Goal: Communication & Community: Answer question/provide support

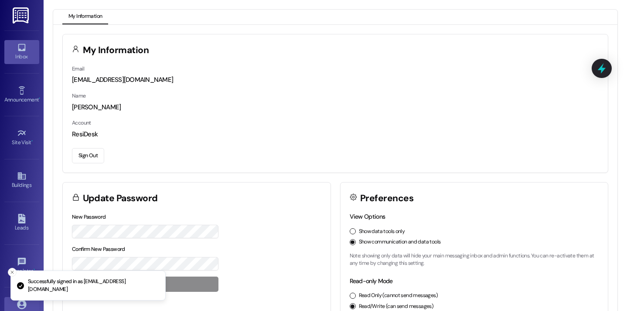
click at [30, 41] on link "Inbox" at bounding box center [21, 52] width 35 height 24
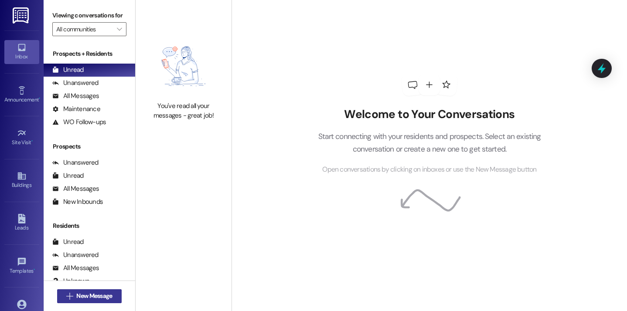
click at [105, 300] on span "New Message" at bounding box center [94, 295] width 36 height 9
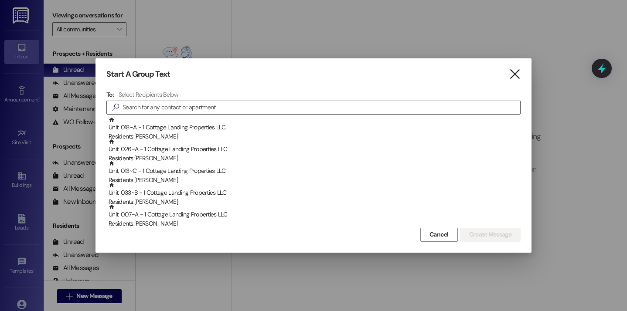
click at [512, 74] on icon "" at bounding box center [514, 74] width 12 height 9
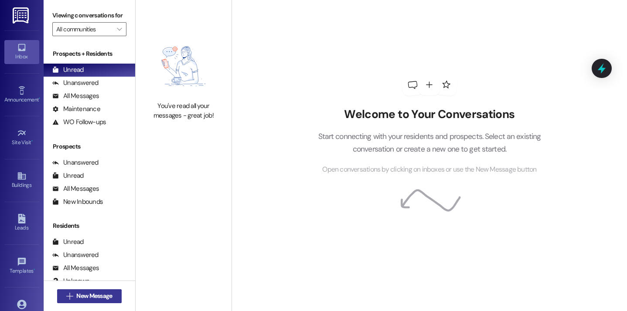
click at [100, 297] on span "New Message" at bounding box center [94, 295] width 36 height 9
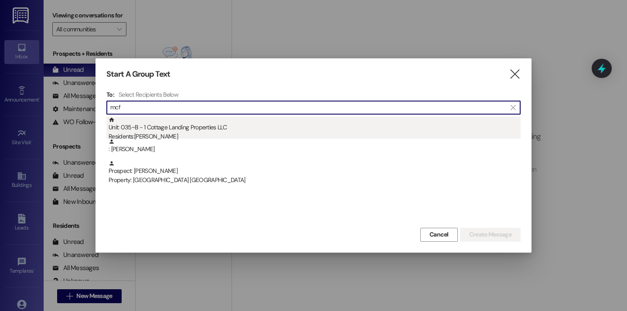
type input "mcf"
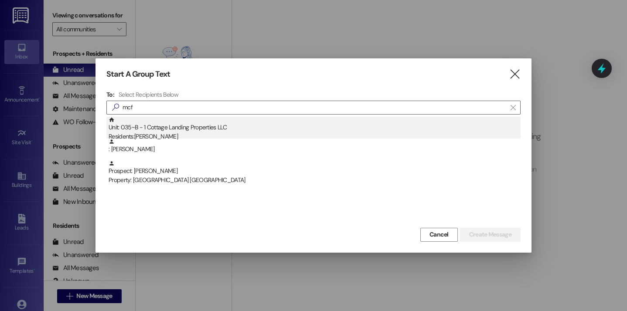
click at [175, 124] on div "Unit: 035~B - 1 Cottage Landing Properties LLC Residents: [PERSON_NAME]" at bounding box center [314, 129] width 412 height 25
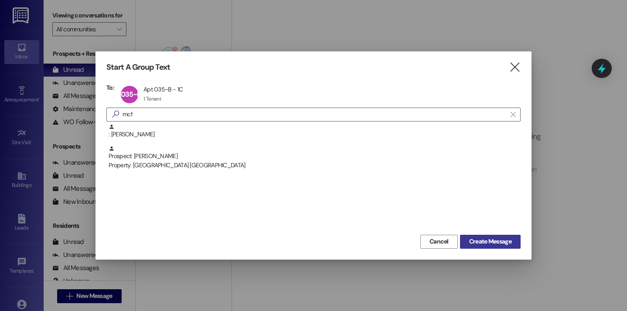
click at [490, 242] on span "Create Message" at bounding box center [490, 241] width 42 height 9
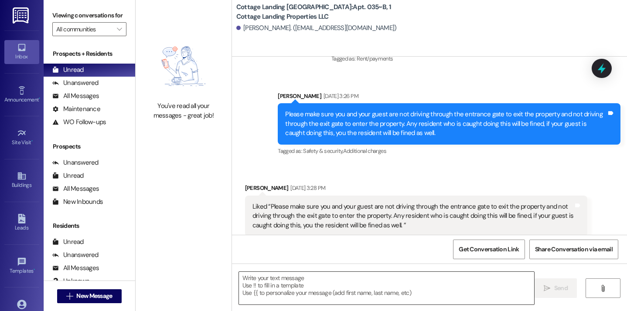
scroll to position [417, 0]
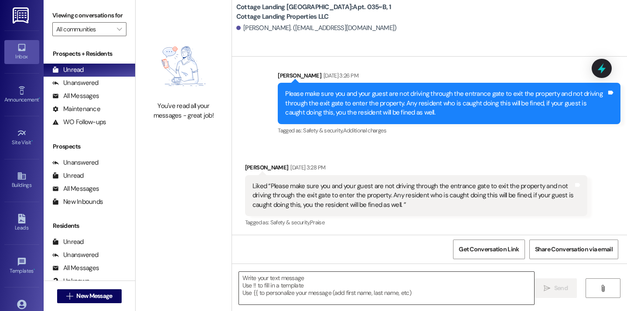
click at [271, 283] on textarea at bounding box center [386, 288] width 295 height 33
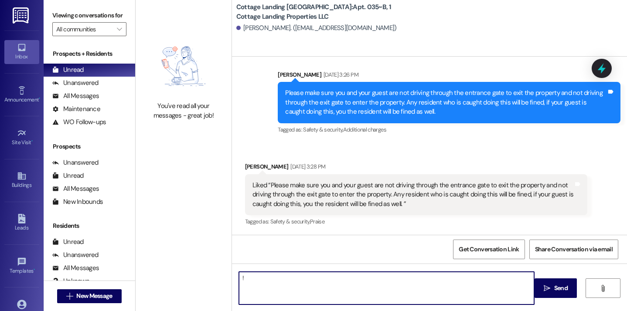
type textarea "!!"
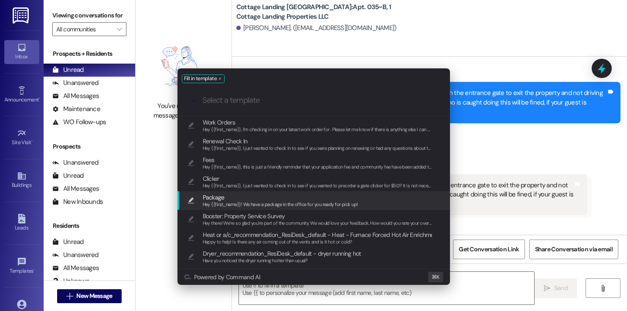
click at [260, 197] on span "Package" at bounding box center [280, 198] width 155 height 10
type textarea "Hey {{first_name}}! We have a package in the office for you ready for pick up!"
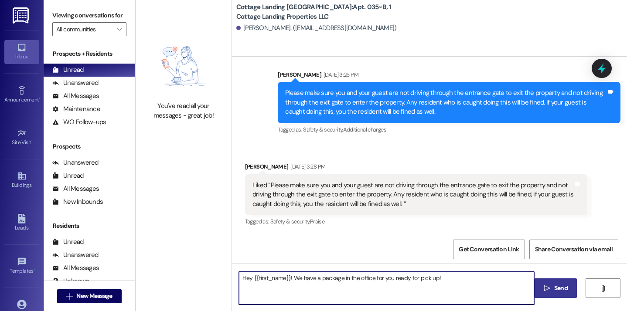
click at [557, 285] on span "Send" at bounding box center [561, 288] width 14 height 9
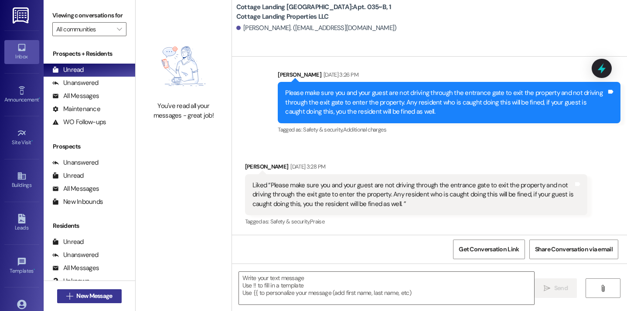
click at [114, 295] on button " New Message" at bounding box center [89, 296] width 64 height 14
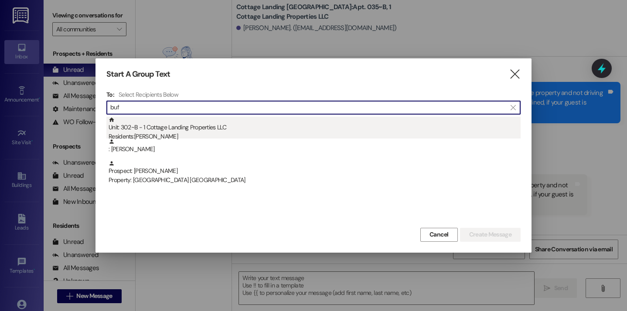
type input "buf"
click at [198, 123] on div "Unit: 302~B - 1 Cottage Landing Properties LLC Residents: [PERSON_NAME]" at bounding box center [314, 129] width 412 height 25
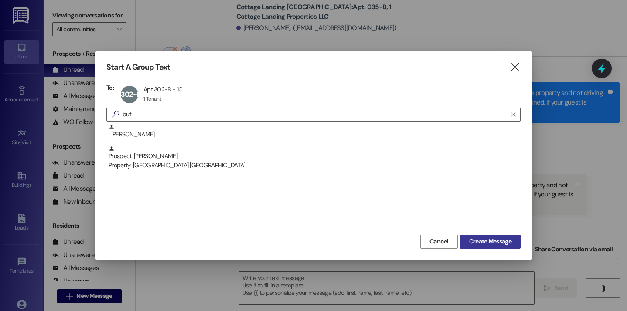
click at [502, 241] on span "Create Message" at bounding box center [490, 241] width 42 height 9
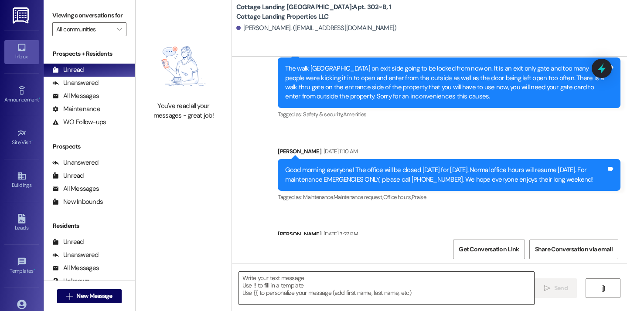
scroll to position [392, 0]
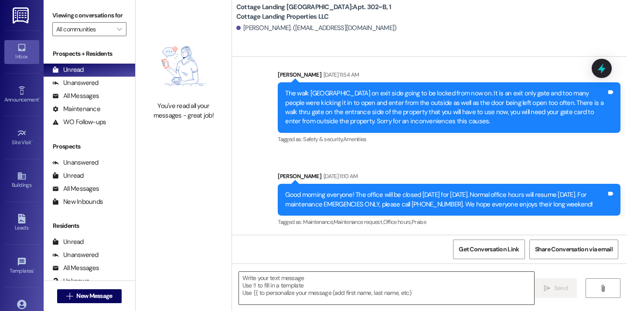
click at [281, 283] on textarea at bounding box center [386, 288] width 295 height 33
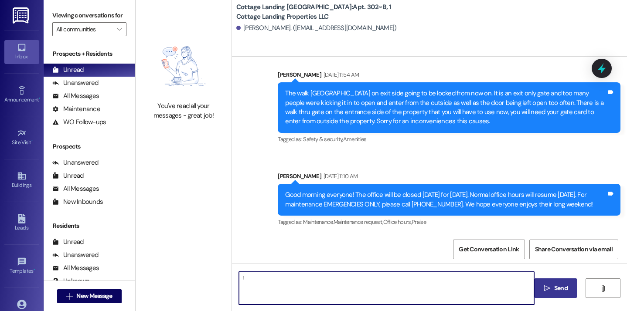
type textarea "!!"
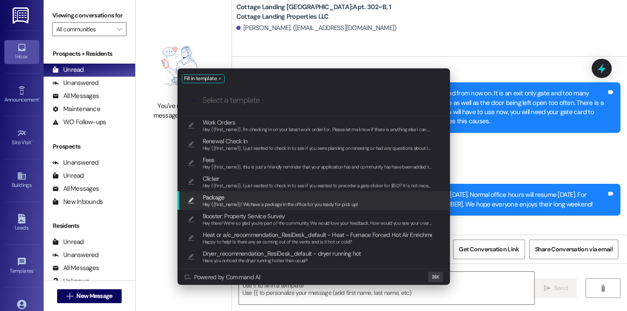
click at [249, 196] on span "Package" at bounding box center [280, 198] width 155 height 10
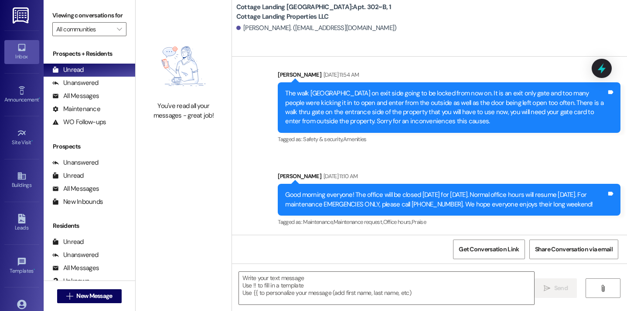
type textarea "Hey {{first_name}}! We have a package in the office for you ready for pick up!"
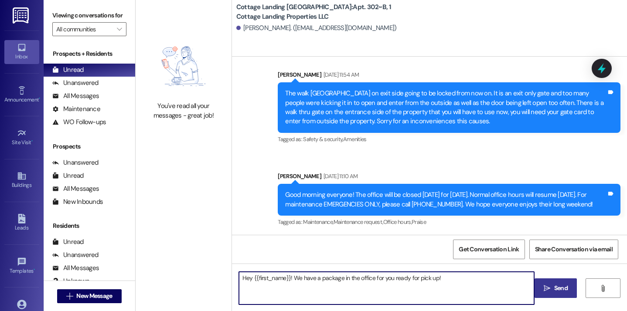
click at [552, 285] on span "Send" at bounding box center [560, 288] width 17 height 9
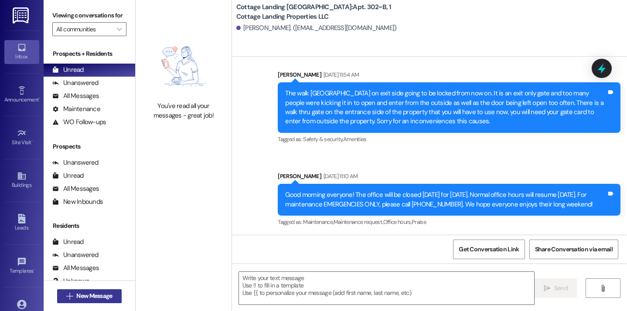
click at [105, 297] on span "New Message" at bounding box center [94, 295] width 36 height 9
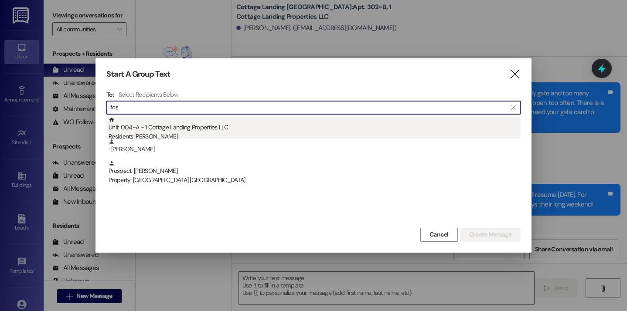
type input "fos"
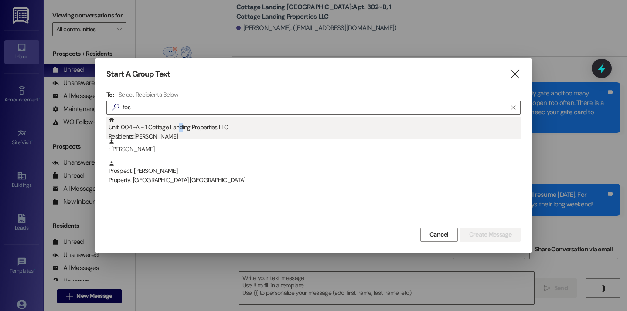
click at [180, 129] on div "Unit: 004~A - 1 Cottage Landing Properties LLC Residents: [PERSON_NAME]" at bounding box center [314, 129] width 412 height 25
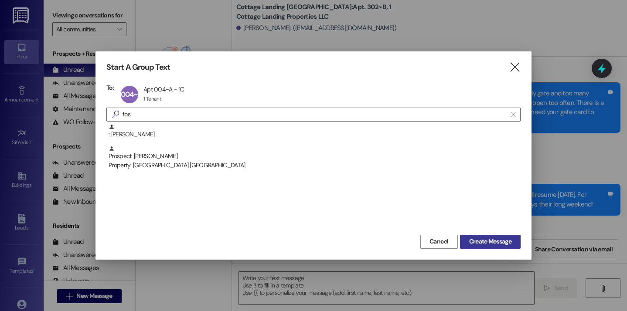
click at [503, 241] on span "Create Message" at bounding box center [490, 241] width 42 height 9
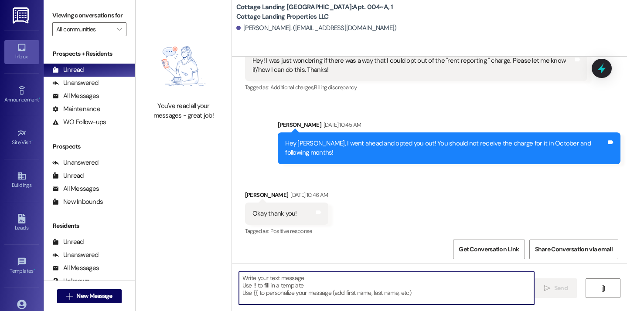
click at [289, 295] on textarea at bounding box center [386, 288] width 295 height 33
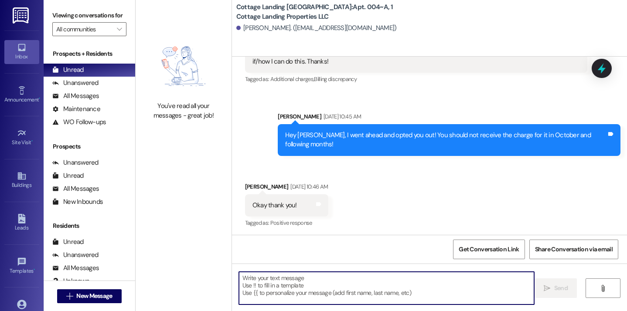
scroll to position [1298, 0]
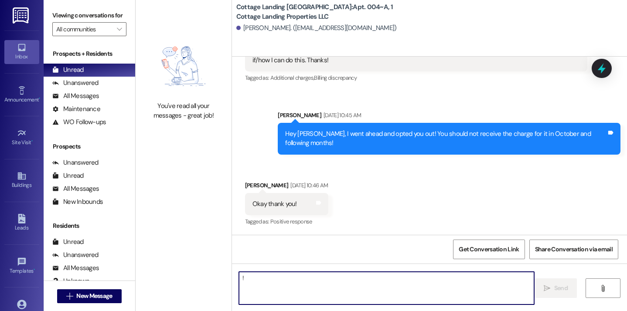
type textarea "!!"
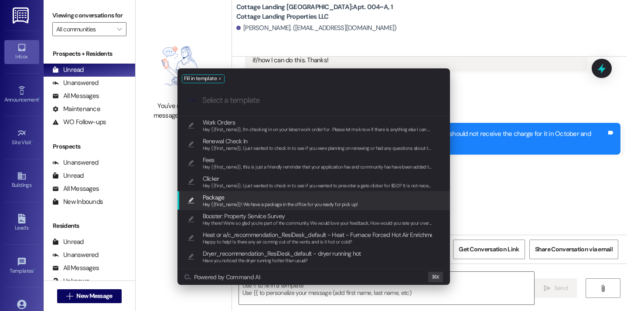
click at [250, 200] on span "Package" at bounding box center [280, 198] width 155 height 10
type textarea "Hey {{first_name}}! We have a package in the office for you ready for pick up!"
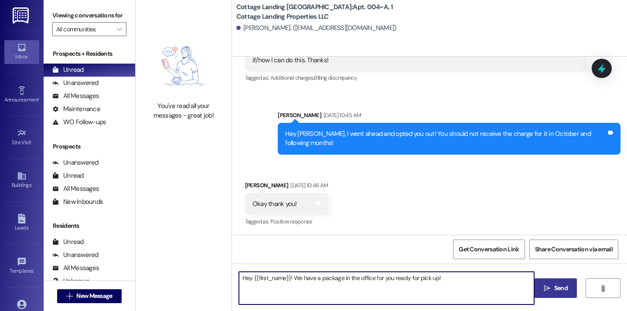
click at [562, 291] on span "Send" at bounding box center [561, 288] width 14 height 9
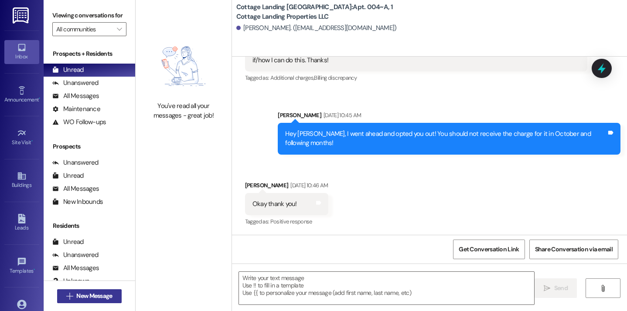
click at [94, 296] on span "New Message" at bounding box center [94, 295] width 36 height 9
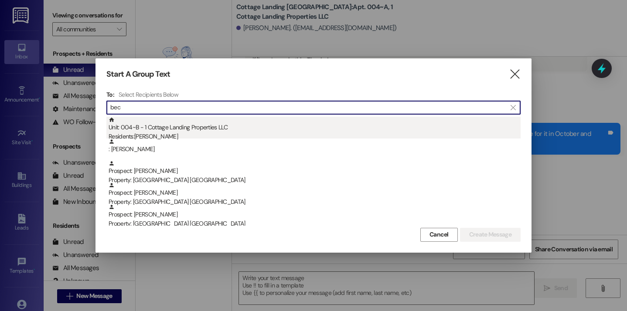
type input "bec"
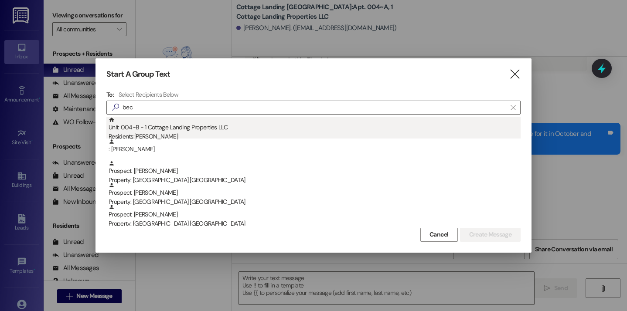
click at [151, 129] on div "Unit: 004~B - 1 Cottage Landing Properties LLC Residents: [PERSON_NAME]" at bounding box center [314, 129] width 412 height 25
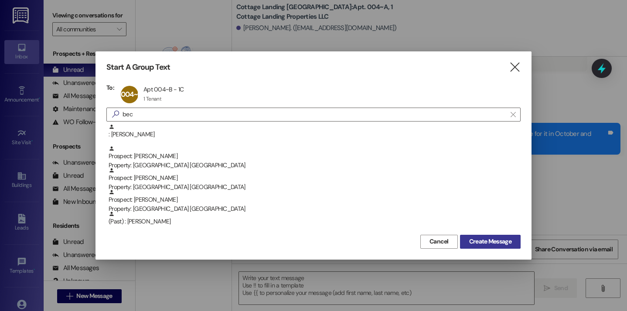
click at [484, 244] on span "Create Message" at bounding box center [490, 241] width 42 height 9
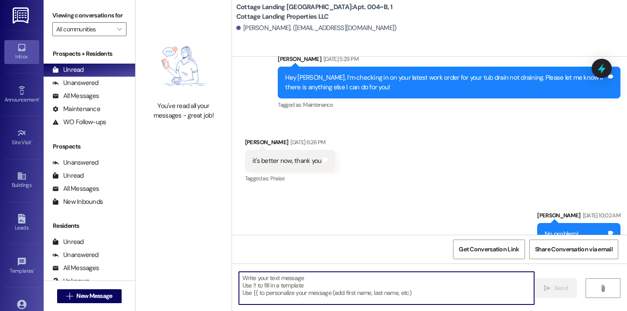
click at [316, 282] on textarea at bounding box center [386, 288] width 295 height 33
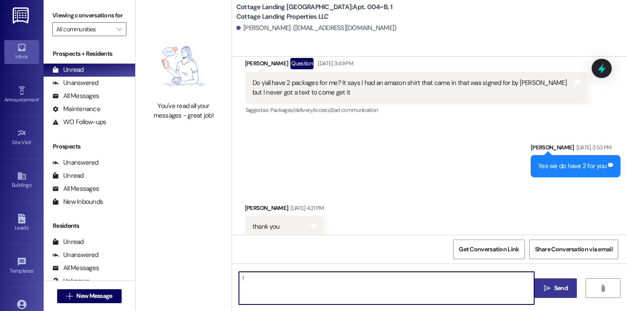
type textarea "!!"
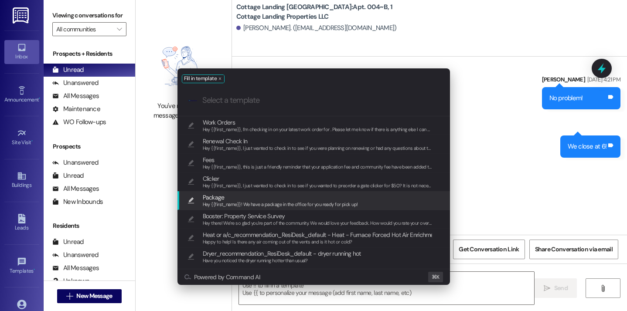
scroll to position [4115, 0]
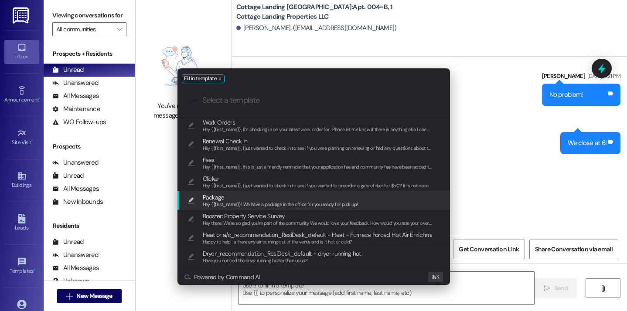
click at [255, 203] on span "Hey {{first_name}}! We have a package in the office for you ready for pick up!" at bounding box center [280, 204] width 155 height 6
type textarea "Hey {{first_name}}! We have a package in the office for you ready for pick up!"
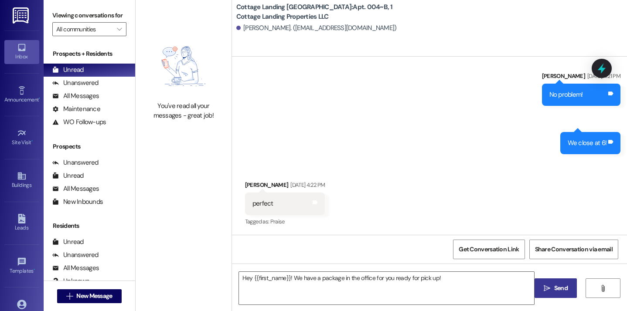
click at [561, 289] on span "Send" at bounding box center [561, 288] width 14 height 9
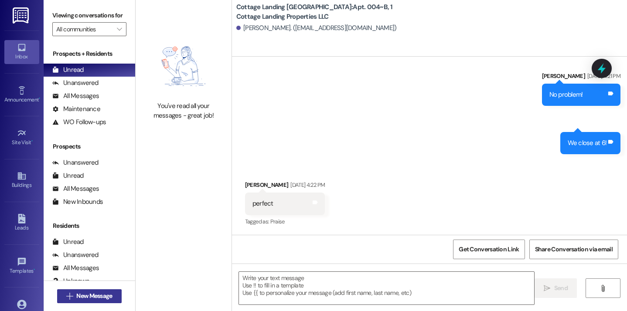
click at [96, 298] on span "New Message" at bounding box center [94, 295] width 36 height 9
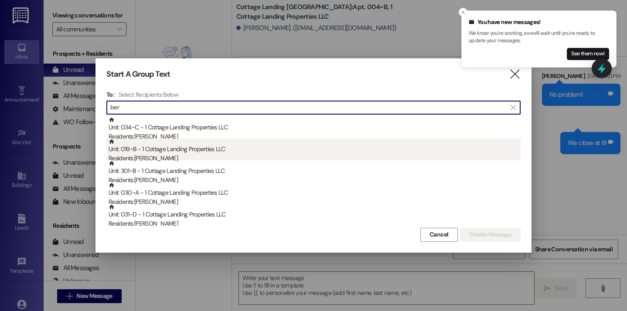
type input "ber"
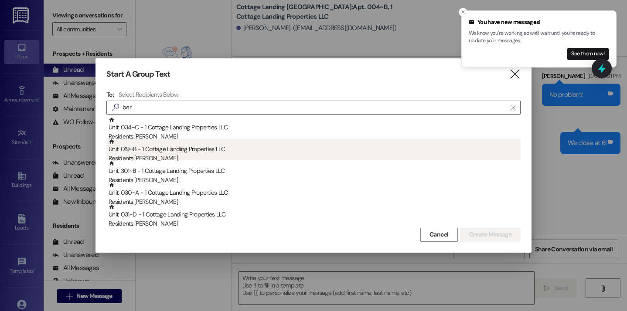
click at [178, 151] on div "Unit: 019~B - 1 Cottage Landing Properties LLC Residents: [PERSON_NAME]" at bounding box center [314, 151] width 412 height 25
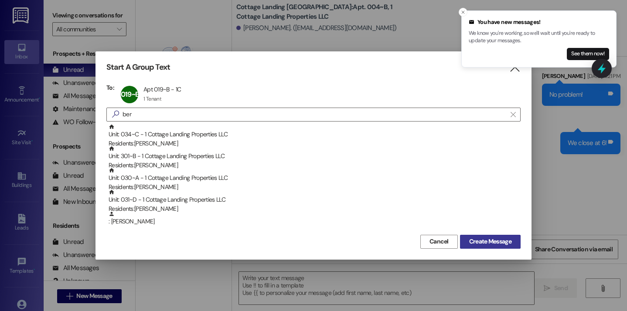
click at [469, 241] on span "Create Message" at bounding box center [490, 241] width 42 height 9
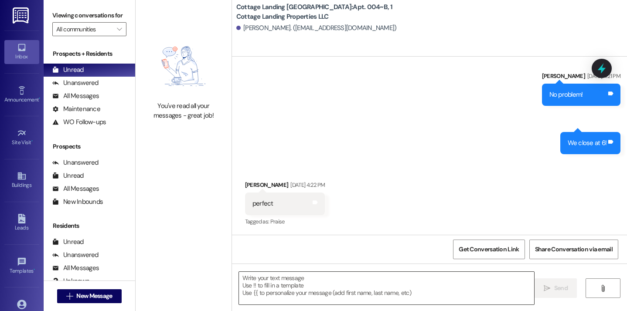
click at [256, 299] on textarea at bounding box center [386, 288] width 295 height 33
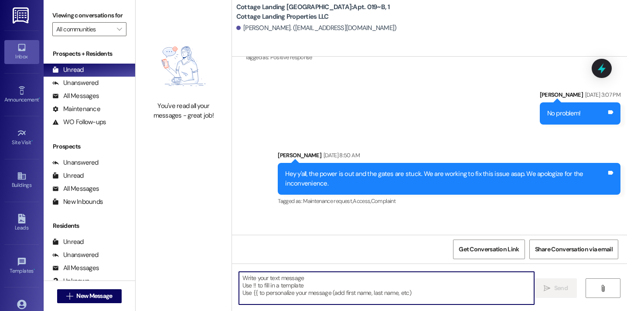
scroll to position [14755, 0]
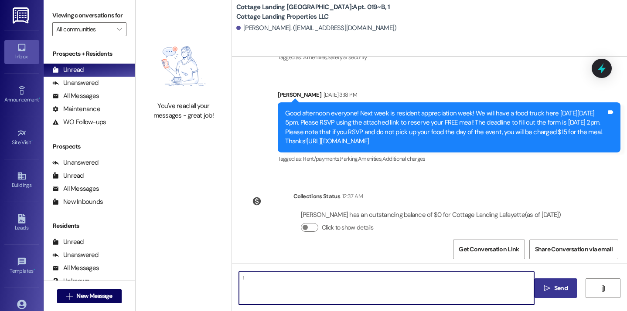
type textarea "!!"
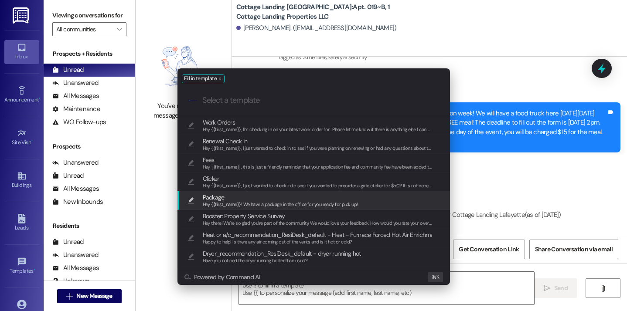
click at [235, 197] on span "Package" at bounding box center [280, 198] width 155 height 10
type textarea "Hey {{first_name}}! We have a package in the office for you ready for pick up!"
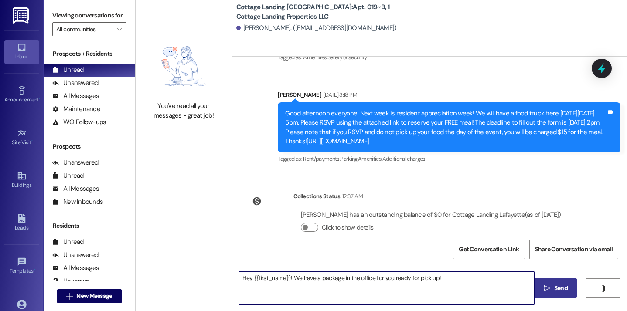
click at [552, 291] on span "Send" at bounding box center [560, 288] width 17 height 9
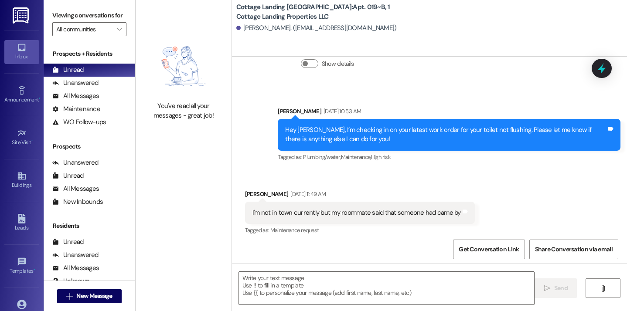
scroll to position [12234, 0]
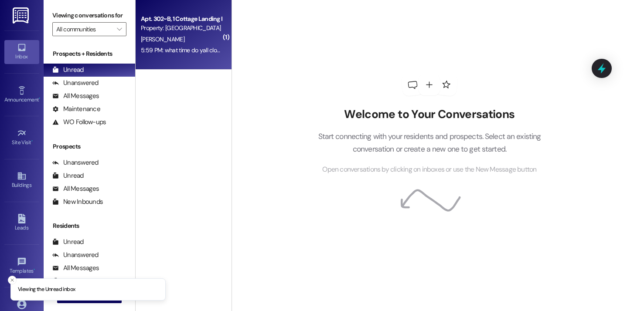
click at [174, 51] on div "5:59 PM: what time do yall close the office? 5:59 PM: what time do yall close t…" at bounding box center [196, 50] width 110 height 8
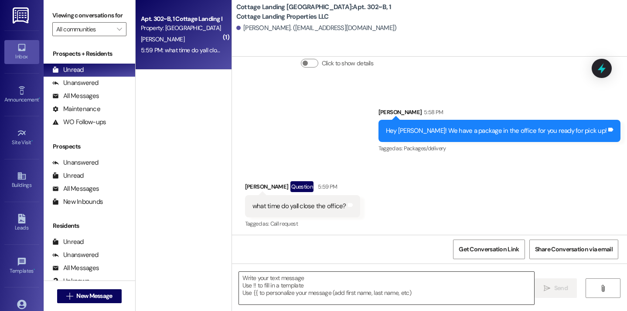
click at [274, 292] on textarea at bounding box center [386, 288] width 295 height 33
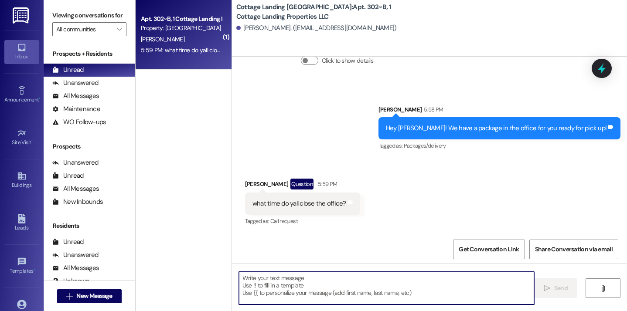
scroll to position [1459, 0]
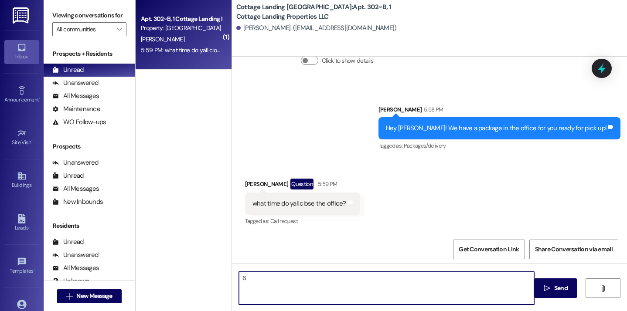
type textarea "6!"
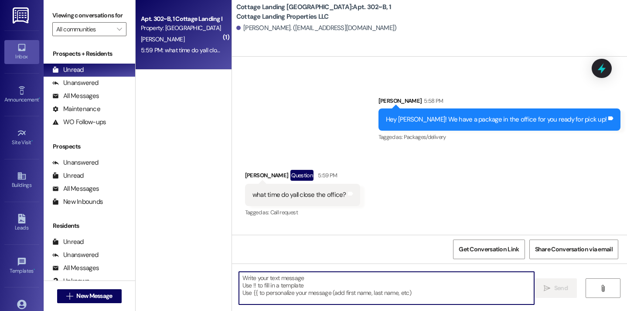
scroll to position [1520, 0]
